Goal: Entertainment & Leisure: Browse casually

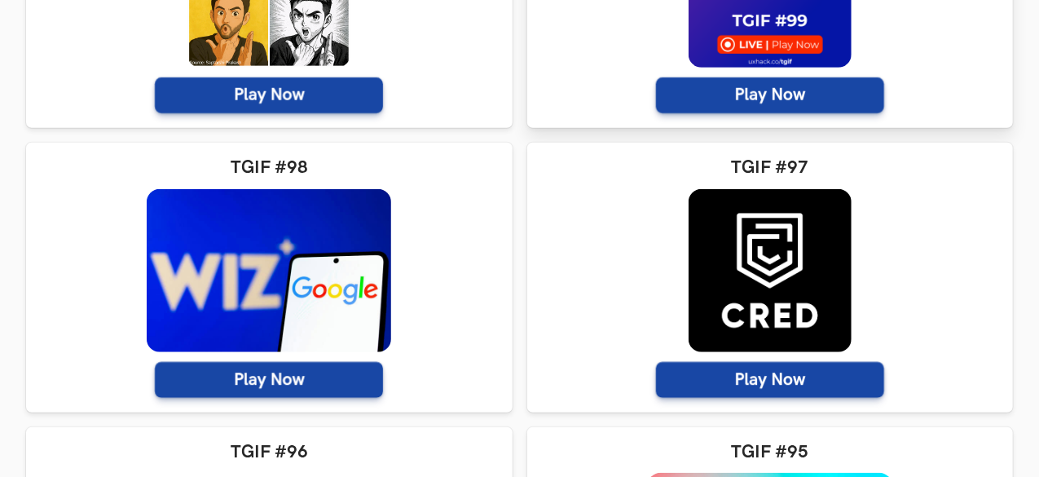
scroll to position [570, 0]
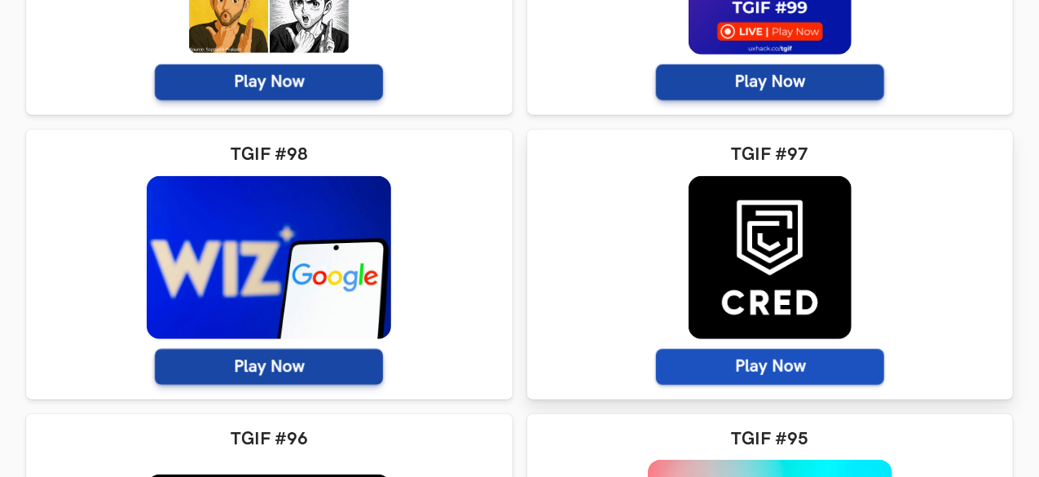
click at [656, 355] on span "Play Now" at bounding box center [770, 367] width 228 height 36
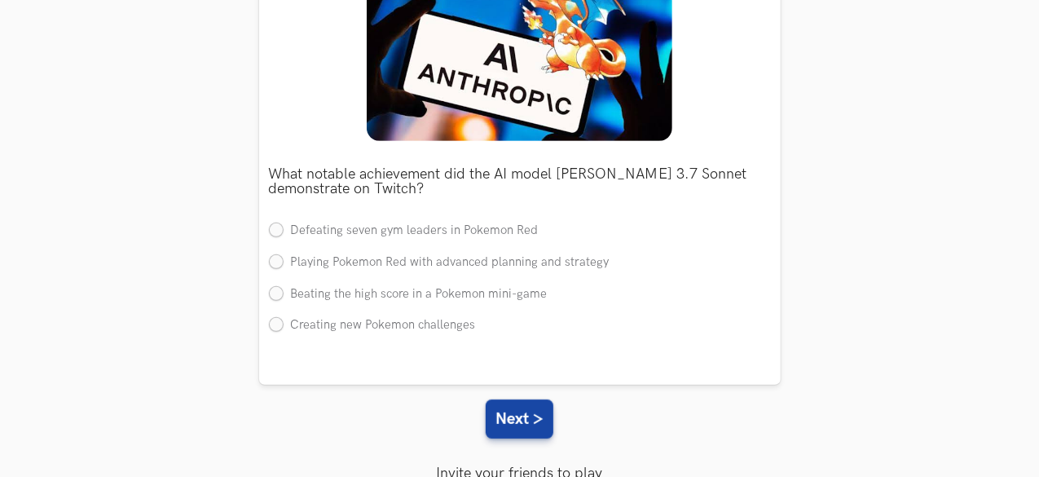
scroll to position [275, 0]
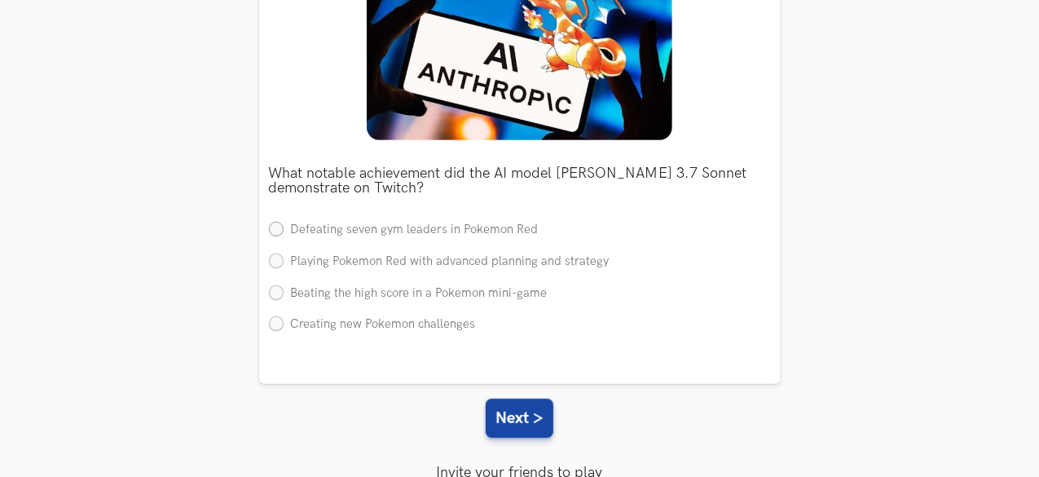
click at [412, 231] on label "Defeating seven gym leaders in Pokemon Red" at bounding box center [404, 230] width 270 height 17
click at [284, 231] on input "Defeating seven gym leaders in Pokemon Red" at bounding box center [276, 230] width 15 height 15
radio input "true"
click at [515, 411] on button "Next >" at bounding box center [520, 417] width 68 height 39
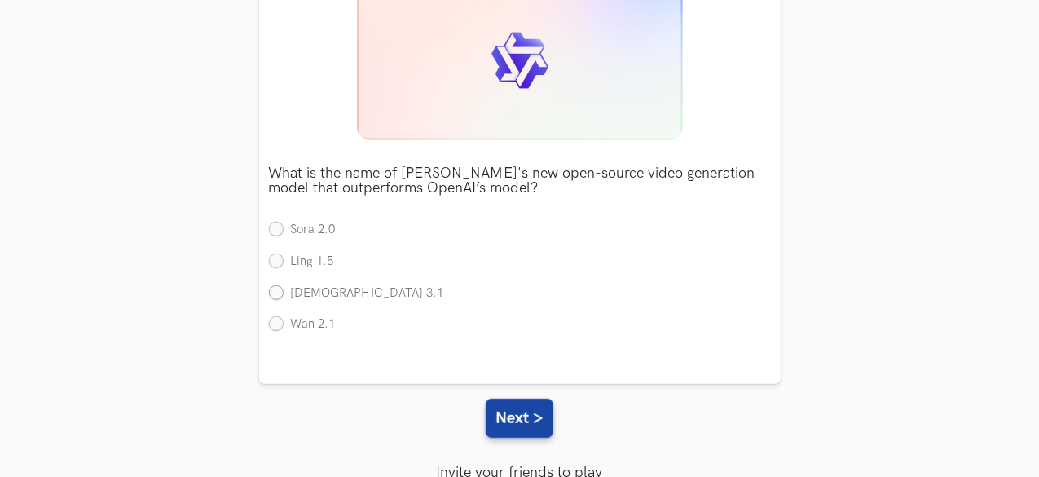
click at [316, 285] on label "Zen 3.1" at bounding box center [356, 293] width 175 height 17
click at [284, 286] on input "Zen 3.1" at bounding box center [276, 293] width 15 height 15
radio input "true"
click at [508, 430] on button "Next >" at bounding box center [520, 417] width 68 height 39
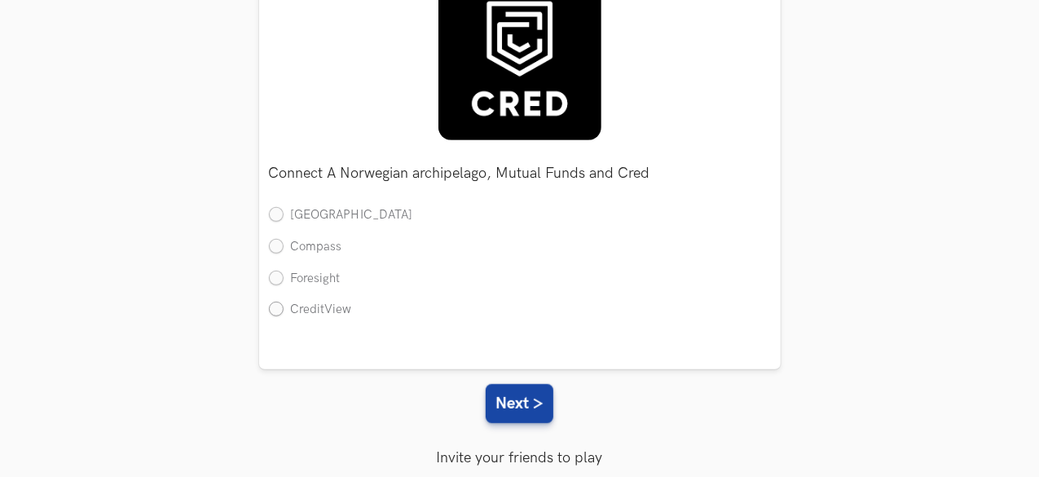
click at [313, 304] on label "CreditView" at bounding box center [310, 309] width 83 height 17
click at [284, 304] on input "CreditView" at bounding box center [276, 310] width 15 height 15
radio input "true"
click at [517, 408] on button "Next >" at bounding box center [520, 403] width 68 height 39
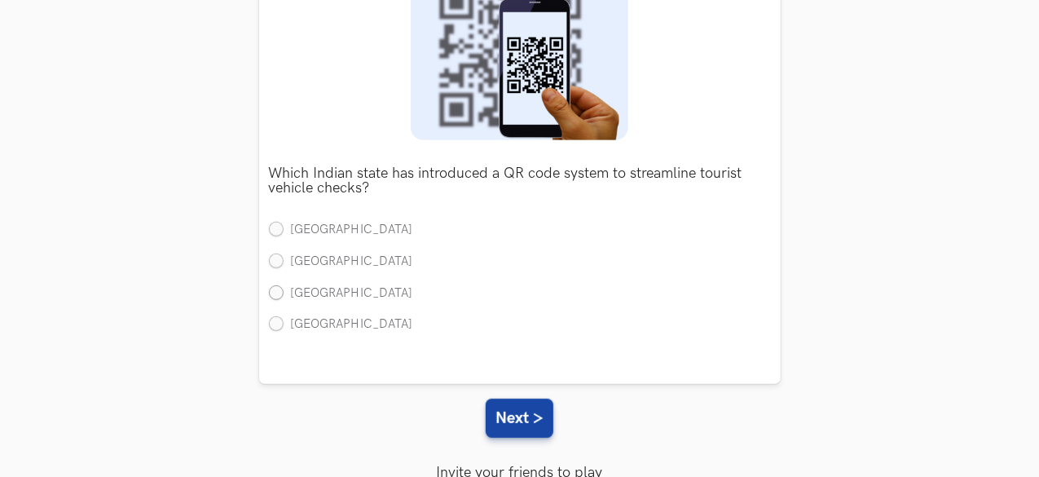
click at [316, 285] on label "Tamil Nadu" at bounding box center [341, 293] width 144 height 17
click at [284, 286] on input "Tamil Nadu" at bounding box center [276, 293] width 15 height 15
radio input "true"
click at [528, 415] on button "Next >" at bounding box center [520, 417] width 68 height 39
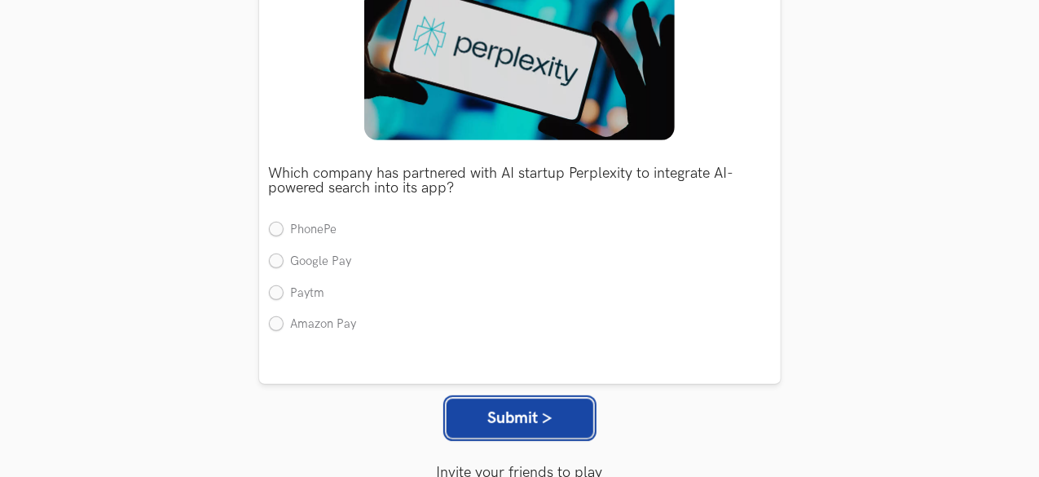
click at [528, 415] on button "Submit >" at bounding box center [519, 417] width 147 height 39
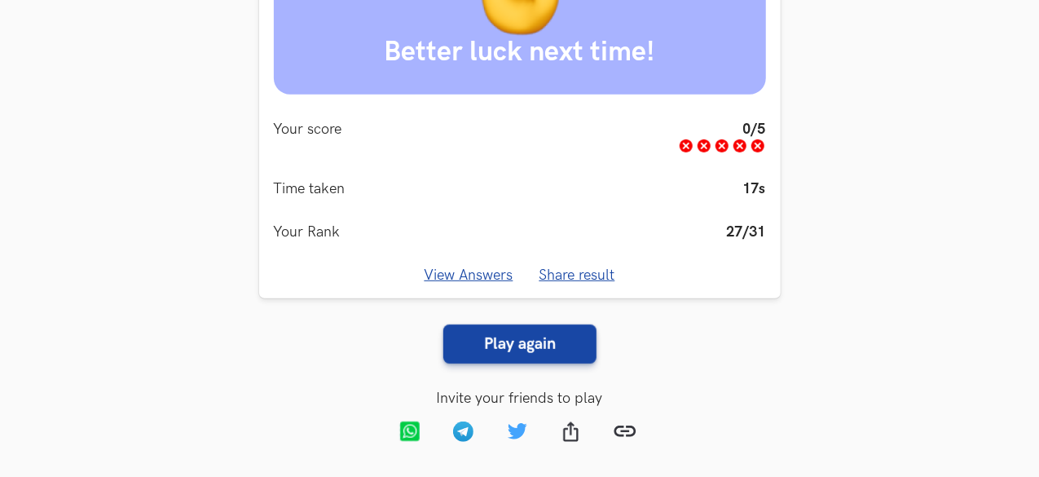
scroll to position [337, 0]
click at [504, 268] on link "View Answers" at bounding box center [468, 274] width 89 height 17
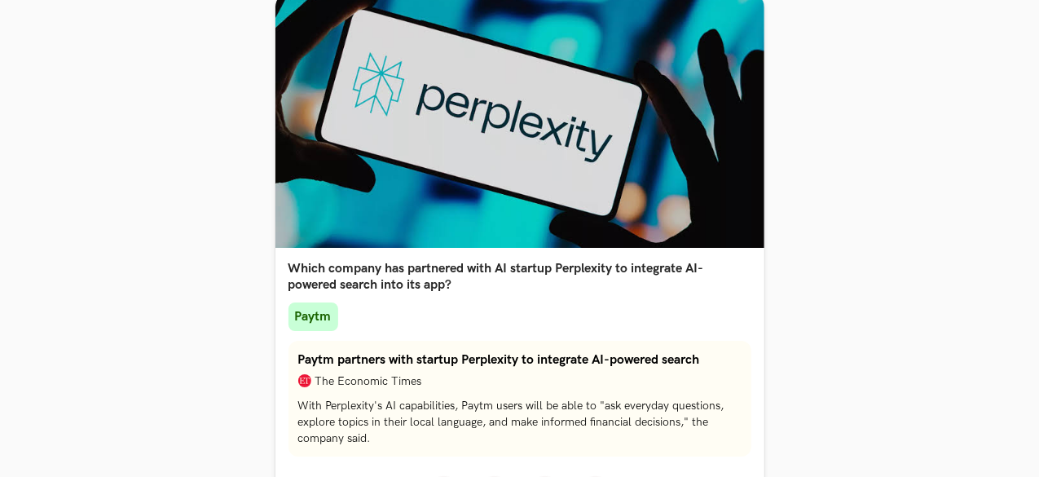
scroll to position [2835, 0]
